Goal: Navigation & Orientation: Find specific page/section

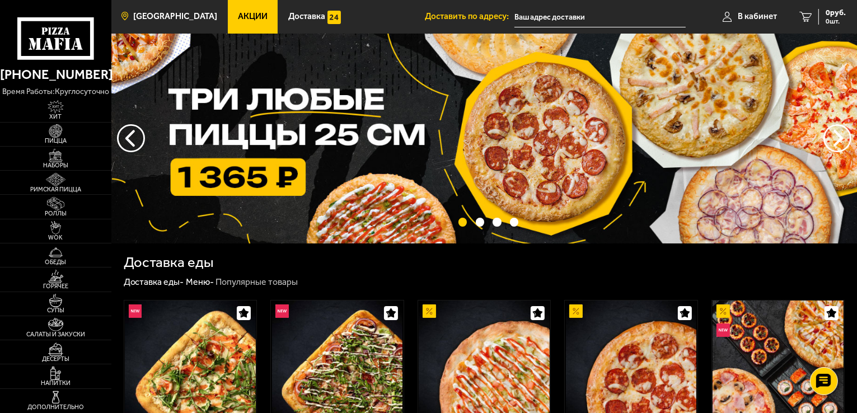
click at [157, 18] on span "[GEOGRAPHIC_DATA]" at bounding box center [175, 16] width 84 height 8
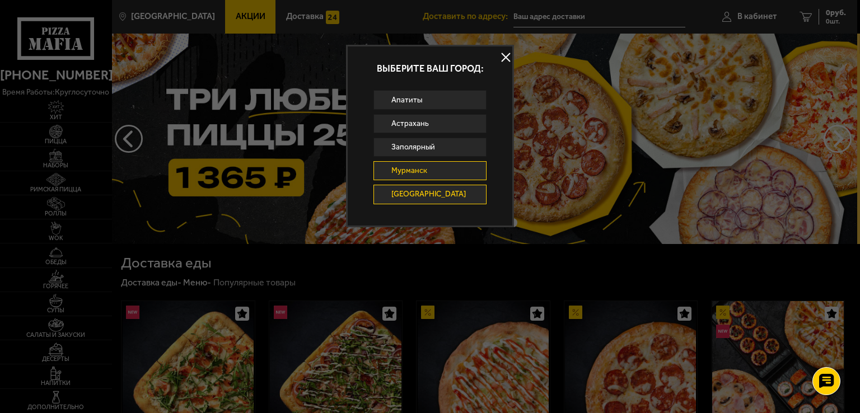
click at [412, 171] on link "Мурманск" at bounding box center [429, 170] width 113 height 19
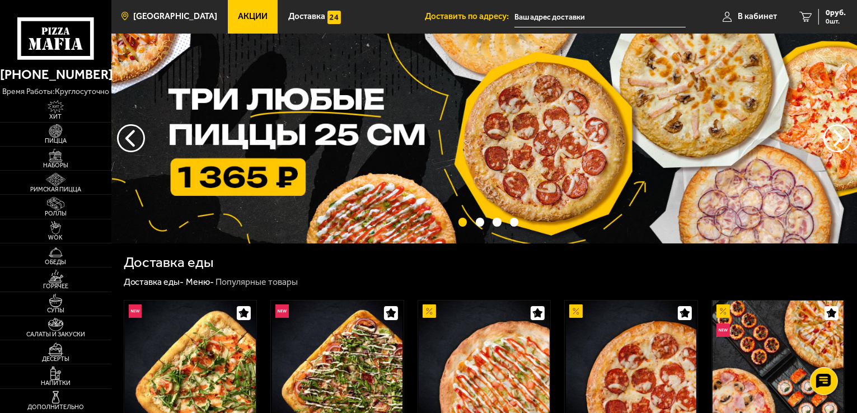
click at [169, 14] on span "[GEOGRAPHIC_DATA]" at bounding box center [175, 16] width 84 height 8
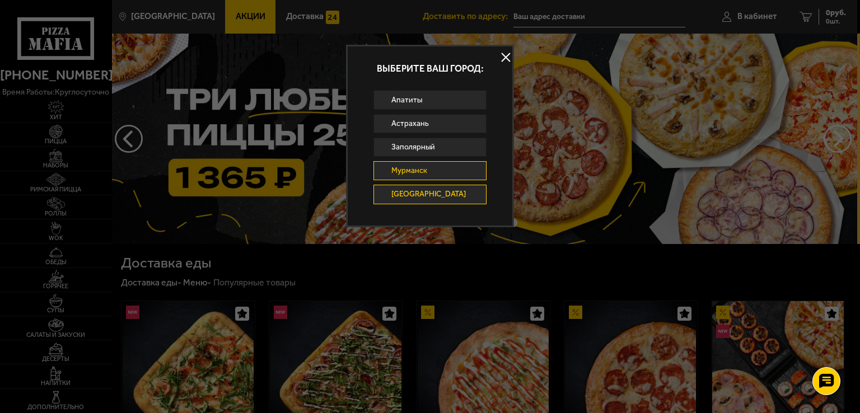
click at [408, 169] on link "Мурманск" at bounding box center [429, 170] width 113 height 19
